Goal: Task Accomplishment & Management: Manage account settings

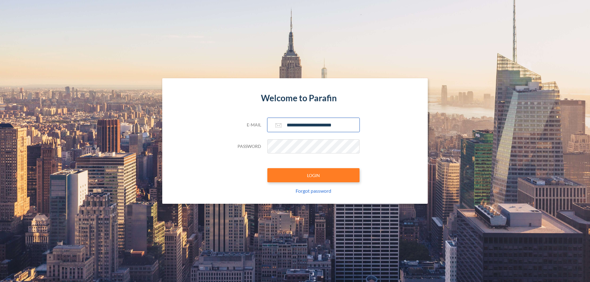
type input "**********"
click at [313, 175] on button "LOGIN" at bounding box center [313, 175] width 92 height 14
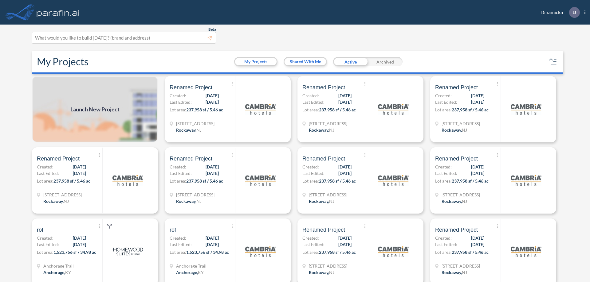
scroll to position [2, 0]
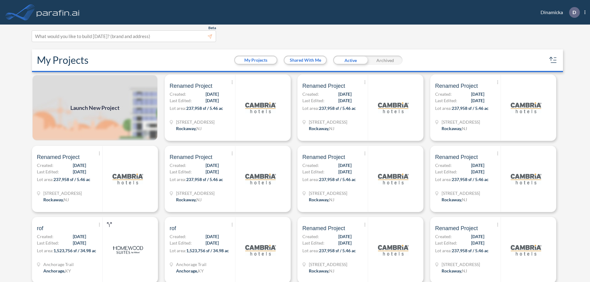
click at [385, 60] on div "Archived" at bounding box center [385, 60] width 35 height 9
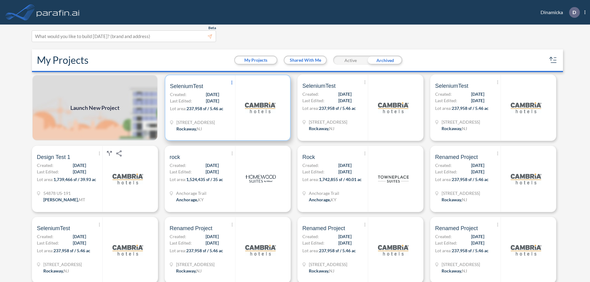
scroll to position [3, 0]
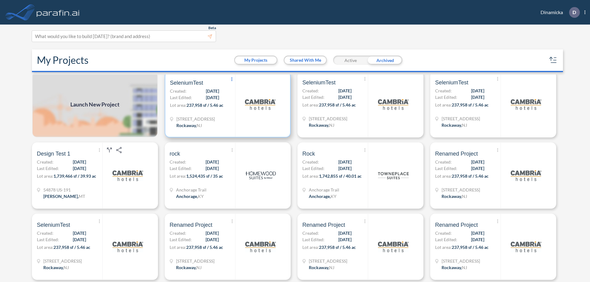
click at [231, 80] on icon at bounding box center [231, 79] width 1 height 4
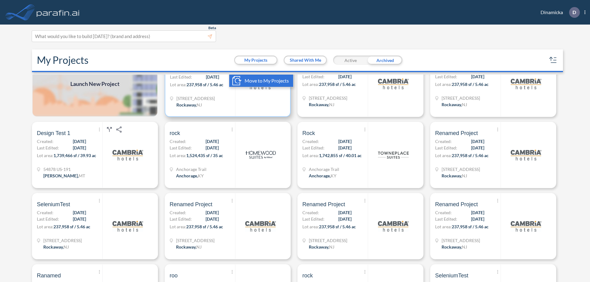
click at [260, 81] on span "Move to My Projects" at bounding box center [267, 80] width 44 height 7
